Goal: Task Accomplishment & Management: Use online tool/utility

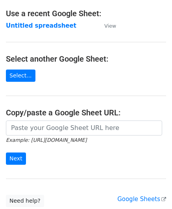
scroll to position [79, 0]
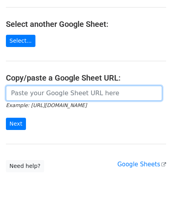
drag, startPoint x: 25, startPoint y: 93, endPoint x: 33, endPoint y: 92, distance: 8.0
click at [25, 93] on input "url" at bounding box center [84, 93] width 157 height 15
paste input "[URL][DOMAIN_NAME]"
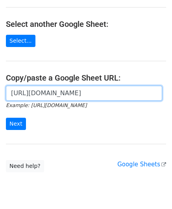
scroll to position [0, 170]
type input "[URL][DOMAIN_NAME]"
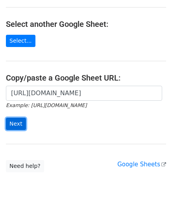
click at [13, 119] on input "Next" at bounding box center [16, 124] width 20 height 12
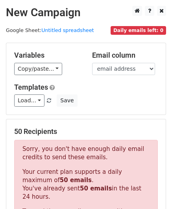
scroll to position [266, 0]
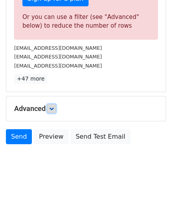
click at [52, 108] on icon at bounding box center [51, 108] width 5 height 5
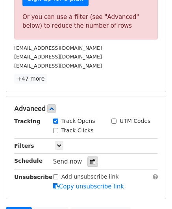
click at [90, 159] on icon at bounding box center [92, 162] width 5 height 6
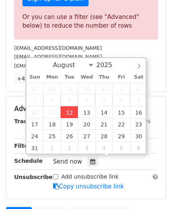
type input "[DATE] 12:00"
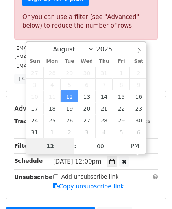
paste input "4"
type input "4"
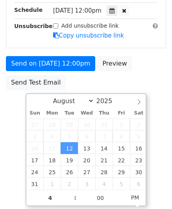
type input "[DATE] 16:00"
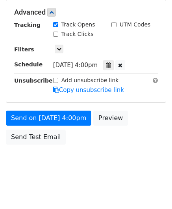
scroll to position [362, 0]
